Goal: Transaction & Acquisition: Purchase product/service

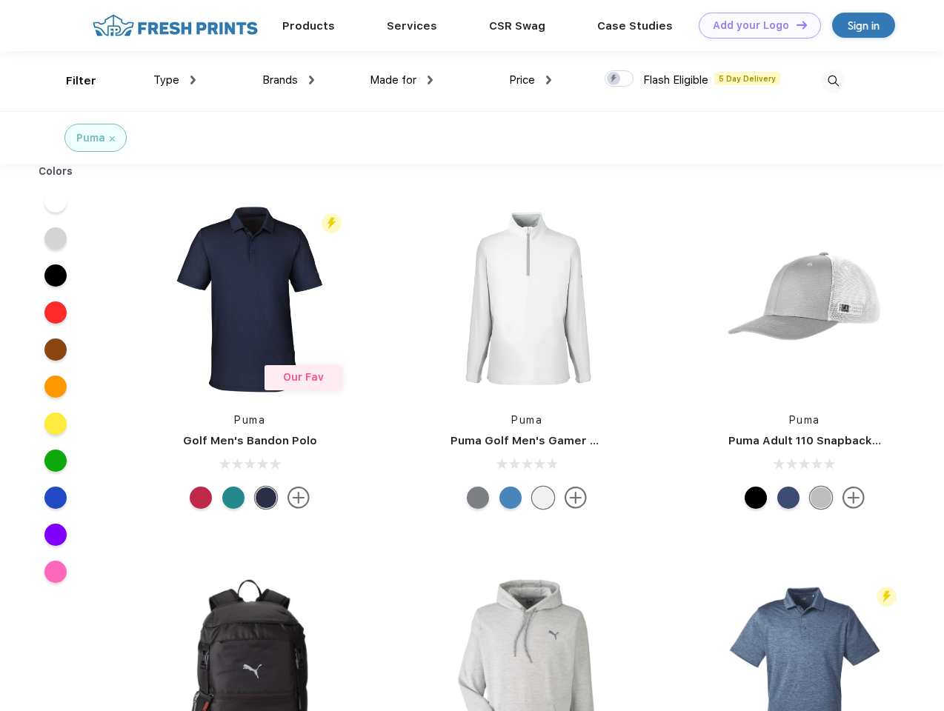
click at [754, 25] on link "Add your Logo Design Tool" at bounding box center [760, 26] width 122 height 26
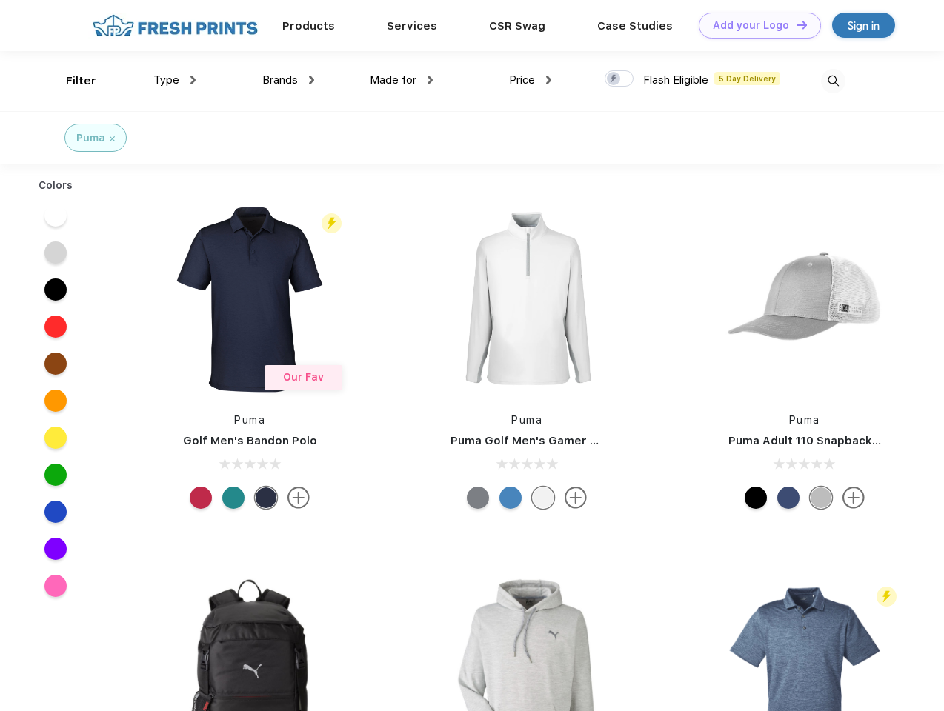
click at [0, 0] on div "Design Tool" at bounding box center [0, 0] width 0 height 0
click at [795, 24] on link "Add your Logo Design Tool" at bounding box center [760, 26] width 122 height 26
click at [71, 81] on div "Filter" at bounding box center [81, 81] width 30 height 17
click at [175, 80] on span "Type" at bounding box center [166, 79] width 26 height 13
click at [288, 80] on span "Brands" at bounding box center [280, 79] width 36 height 13
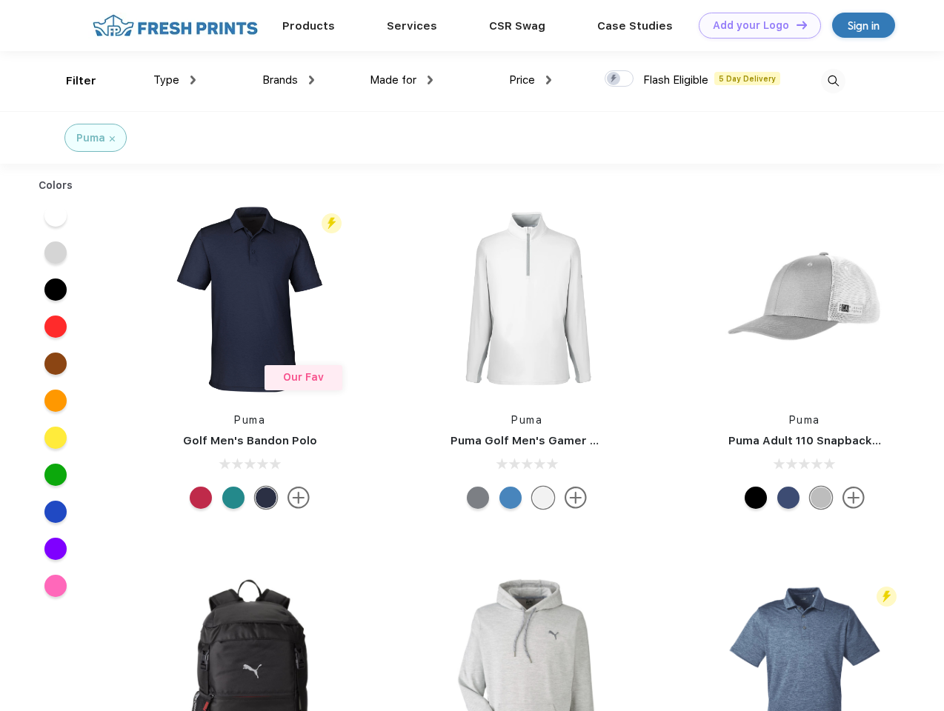
click at [402, 80] on span "Made for" at bounding box center [393, 79] width 47 height 13
click at [530, 80] on span "Price" at bounding box center [522, 79] width 26 height 13
click at [619, 79] on div at bounding box center [618, 78] width 29 height 16
click at [614, 79] on input "checkbox" at bounding box center [609, 75] width 10 height 10
click at [833, 81] on img at bounding box center [833, 81] width 24 height 24
